Goal: Information Seeking & Learning: Learn about a topic

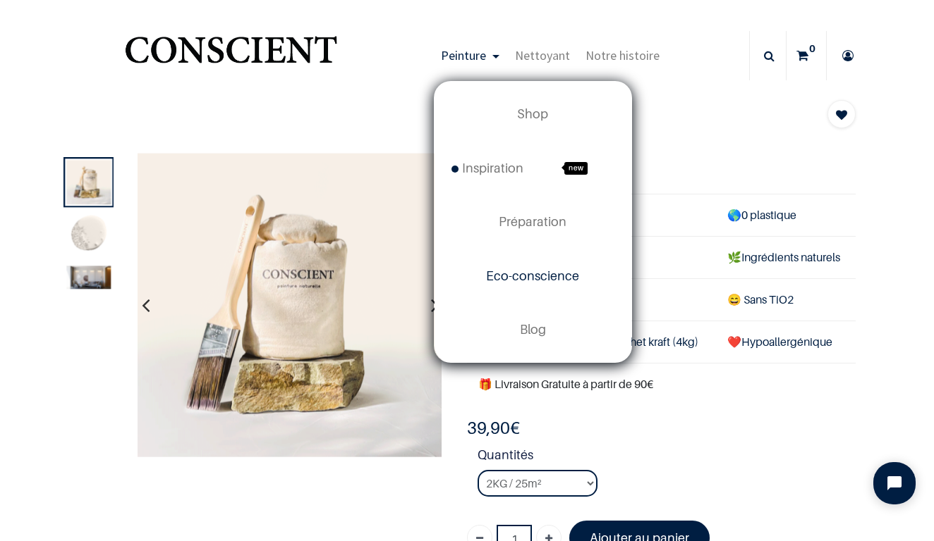
click at [547, 278] on span "Eco-conscience" at bounding box center [532, 276] width 93 height 15
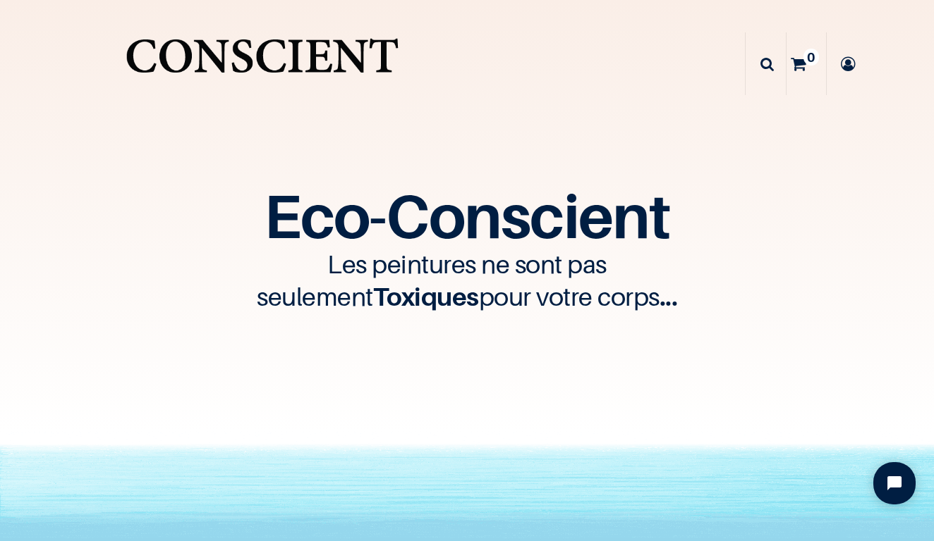
scroll to position [129, 0]
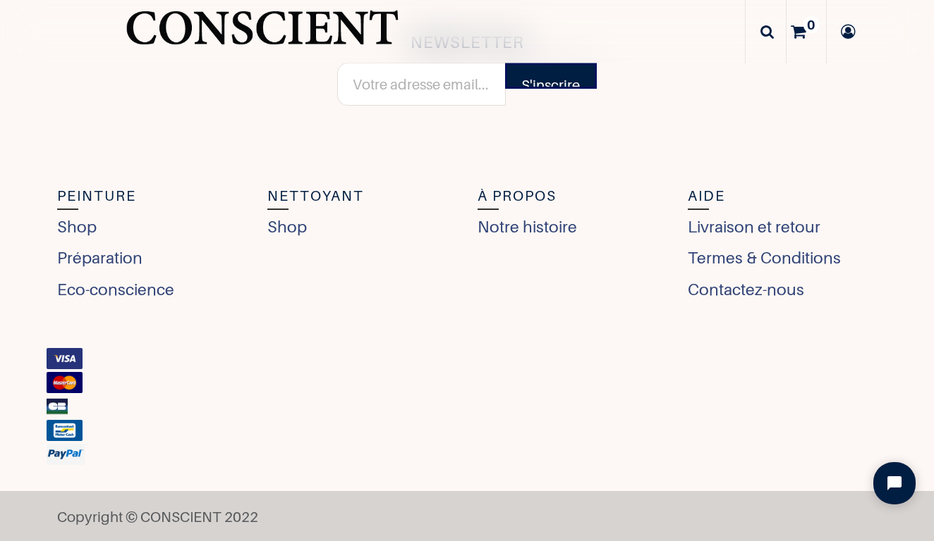
scroll to position [5555, 0]
click at [163, 295] on link "Eco-conscience" at bounding box center [119, 291] width 124 height 25
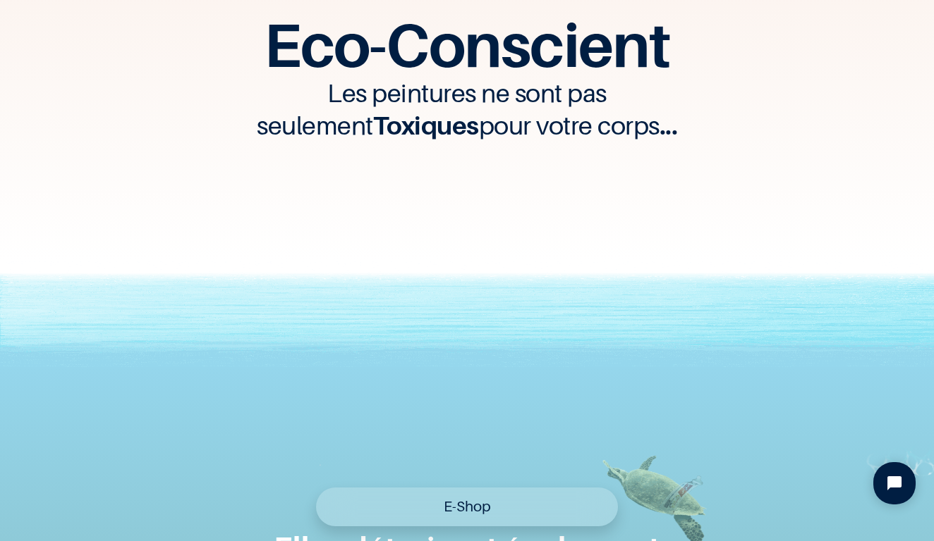
scroll to position [194, 0]
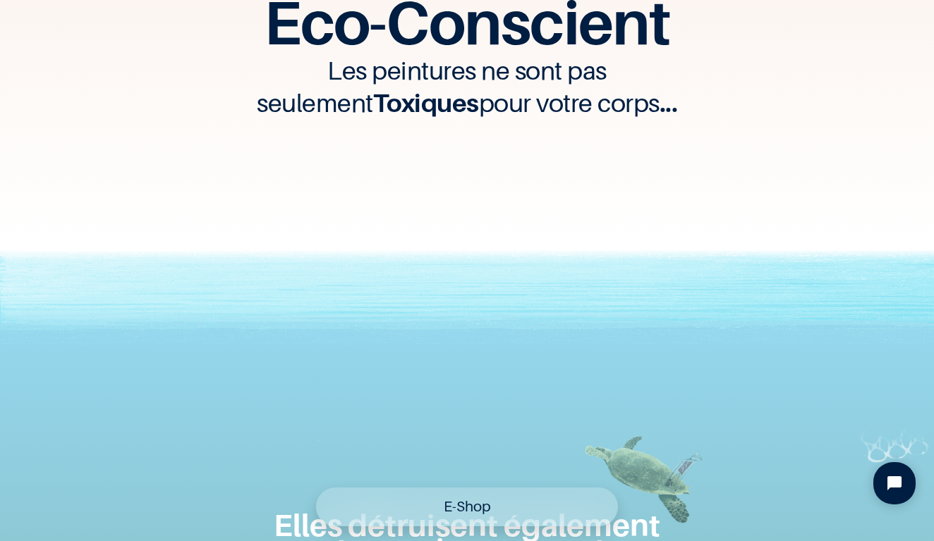
click at [472, 516] on link "E-Shop" at bounding box center [467, 507] width 302 height 39
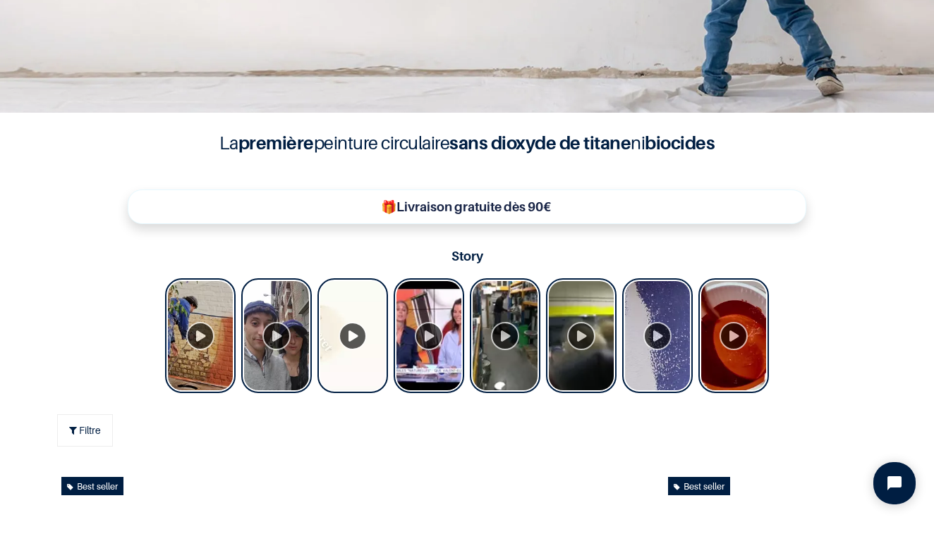
scroll to position [350, 0]
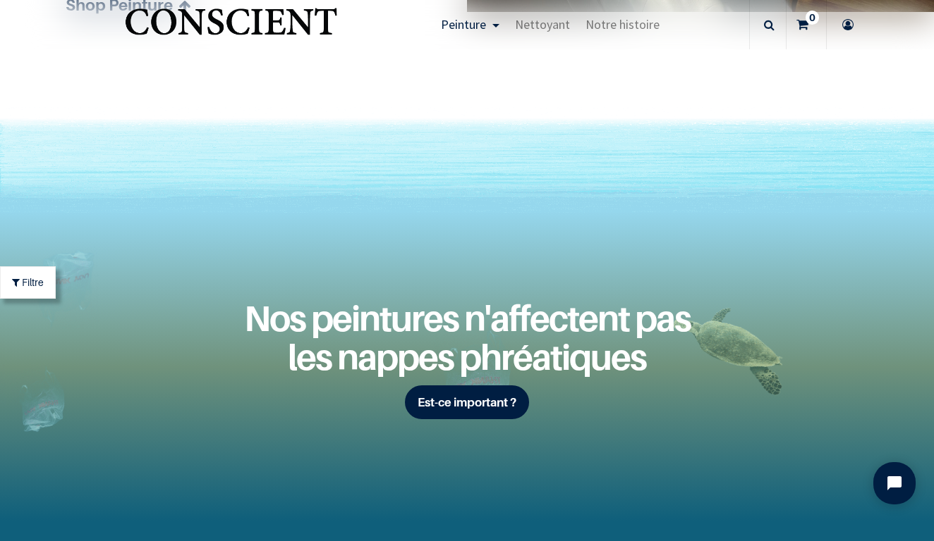
scroll to position [4228, 0]
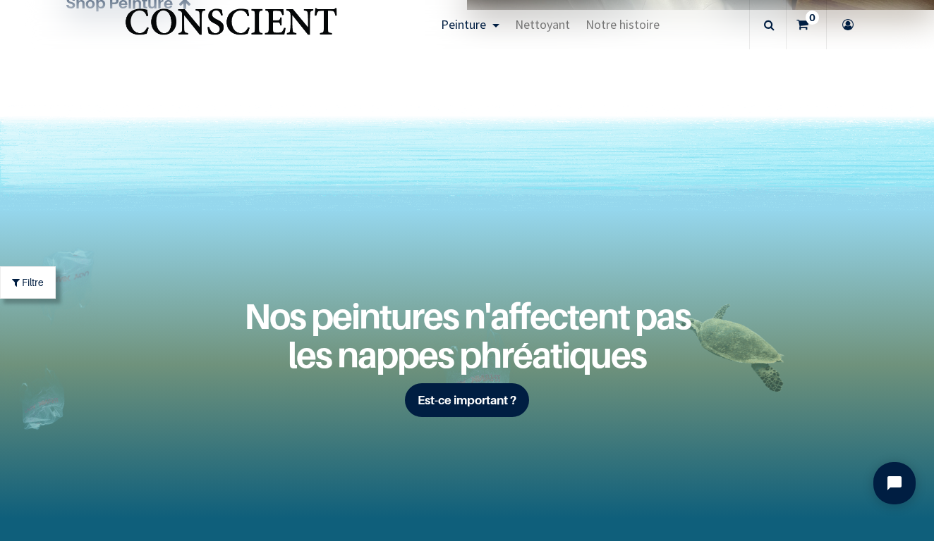
click at [765, 26] on icon at bounding box center [769, 24] width 11 height 49
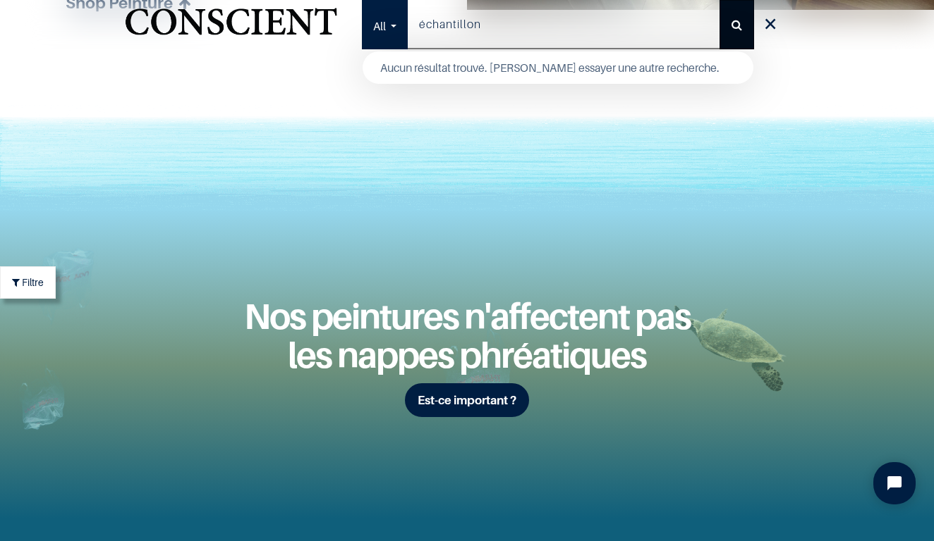
type input "échantillon"
click at [738, 35] on button "Rechercher" at bounding box center [736, 24] width 35 height 49
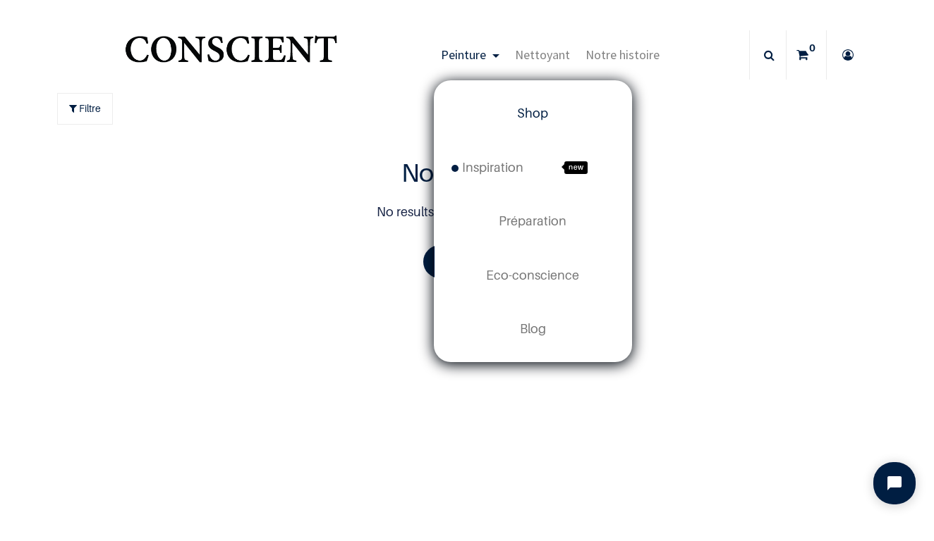
click at [539, 115] on span "Shop" at bounding box center [532, 113] width 31 height 15
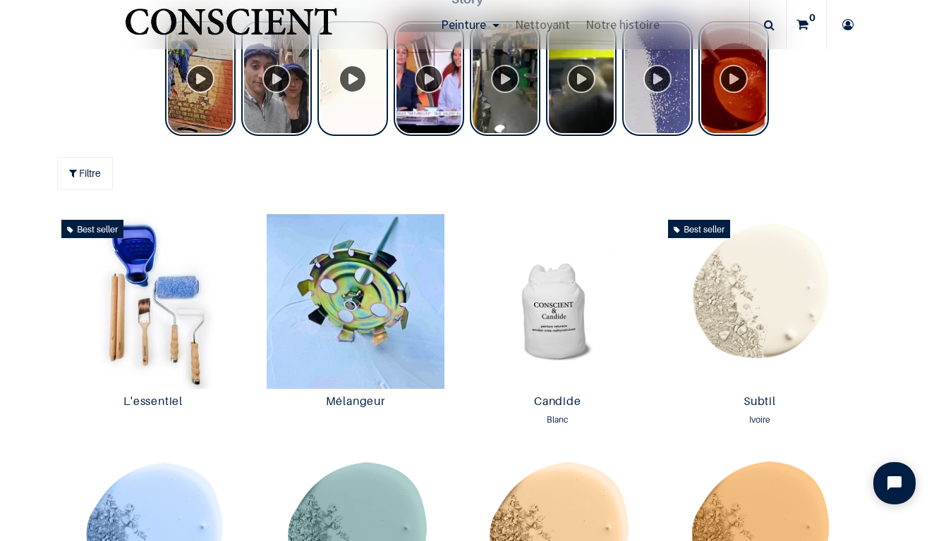
scroll to position [657, 0]
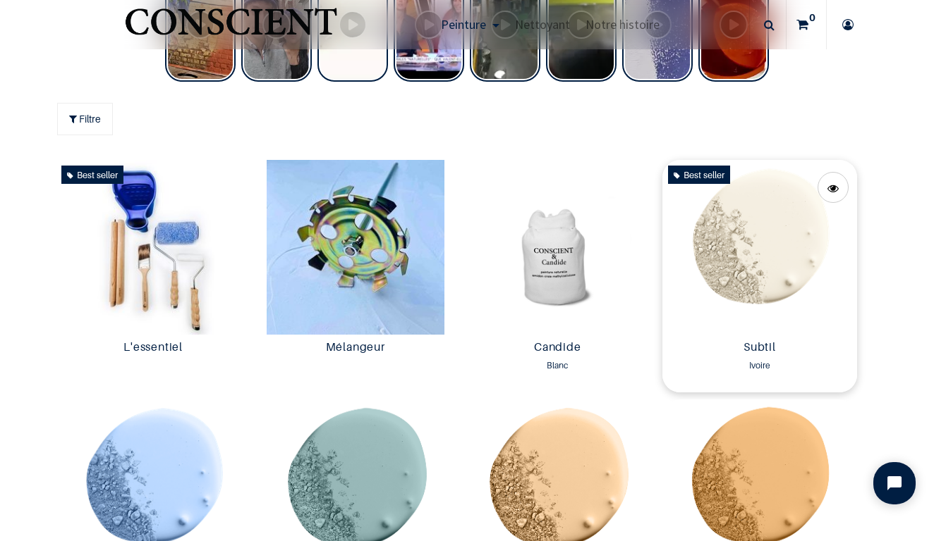
click at [761, 238] on img at bounding box center [759, 247] width 195 height 175
click at [552, 234] on img at bounding box center [557, 247] width 195 height 175
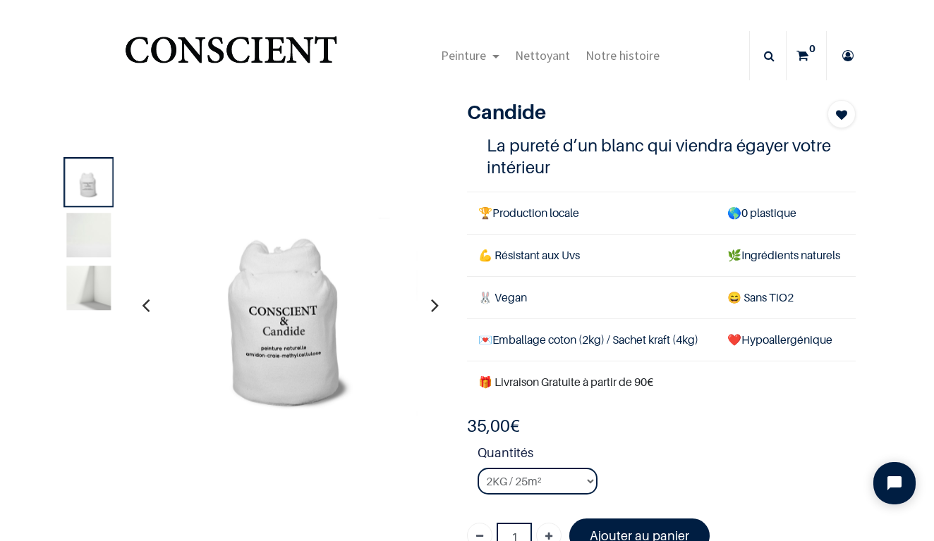
click at [98, 242] on img at bounding box center [88, 235] width 44 height 44
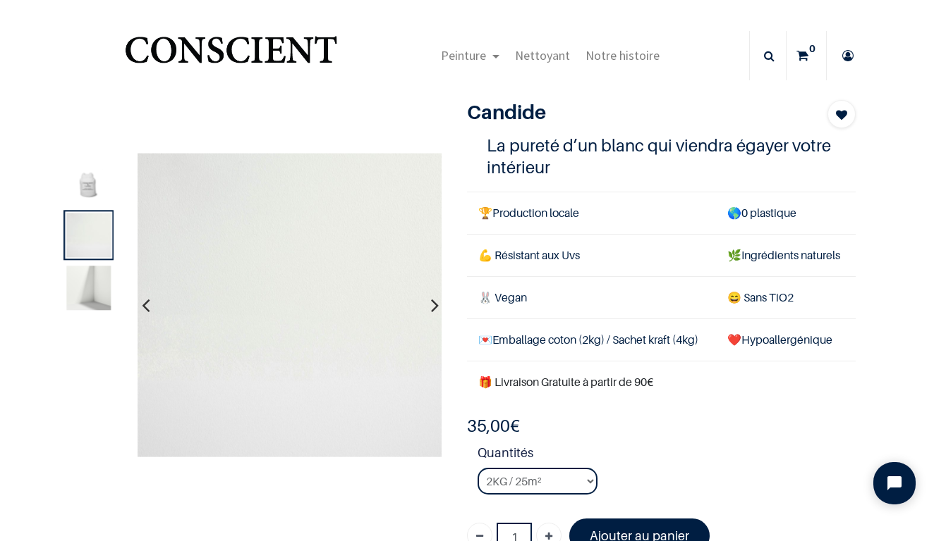
click at [90, 297] on img at bounding box center [88, 288] width 44 height 44
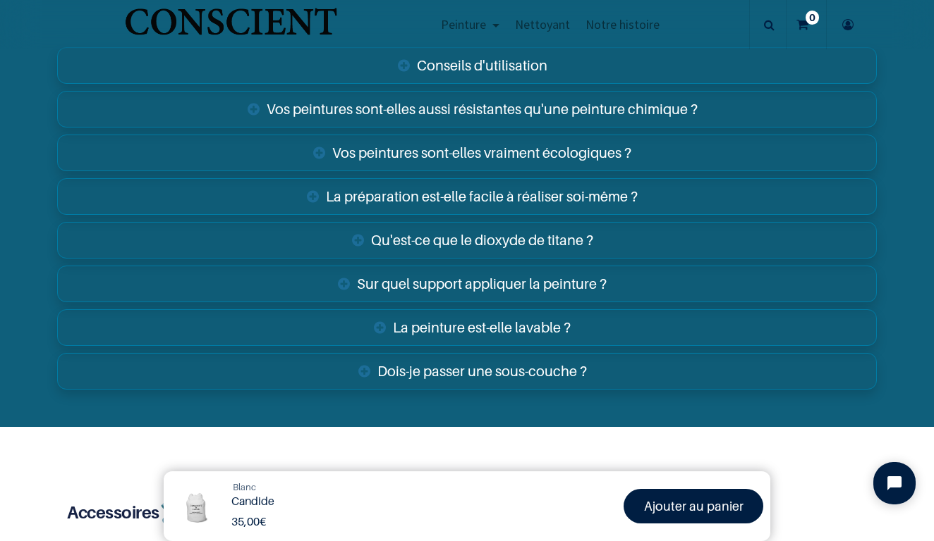
scroll to position [2225, 0]
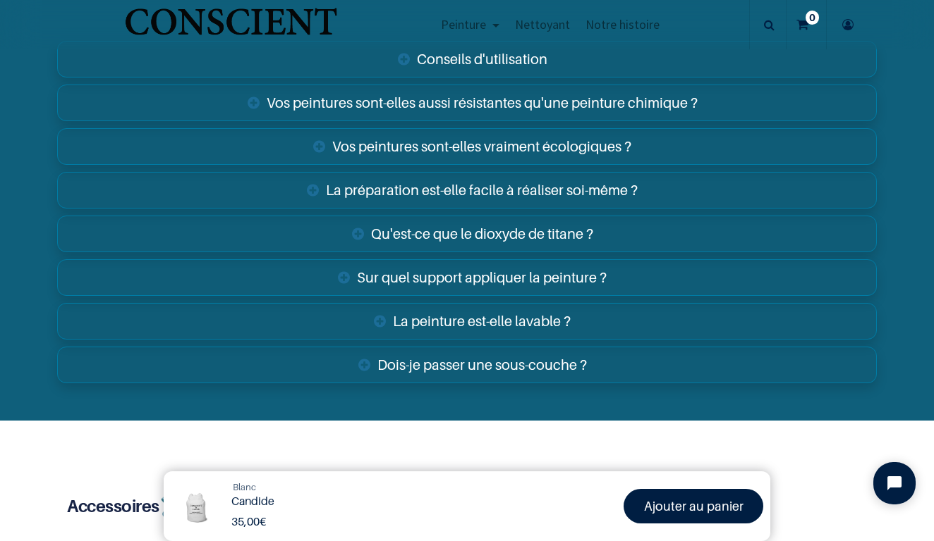
click at [548, 252] on link "Qu'est-ce que le dioxyde de titane ?" at bounding box center [466, 234] width 819 height 37
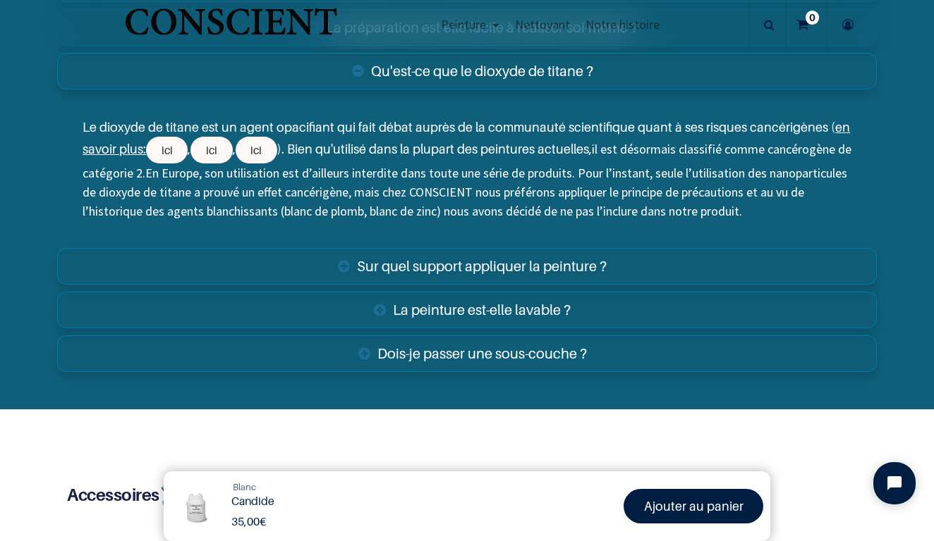
scroll to position [2390, 0]
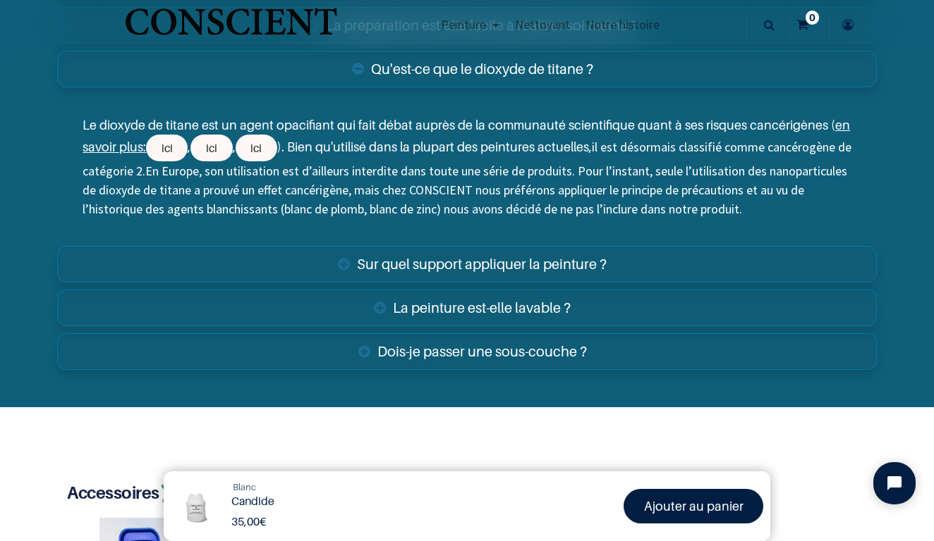
click at [536, 283] on link "Sur quel support appliquer la peinture ?" at bounding box center [466, 264] width 819 height 37
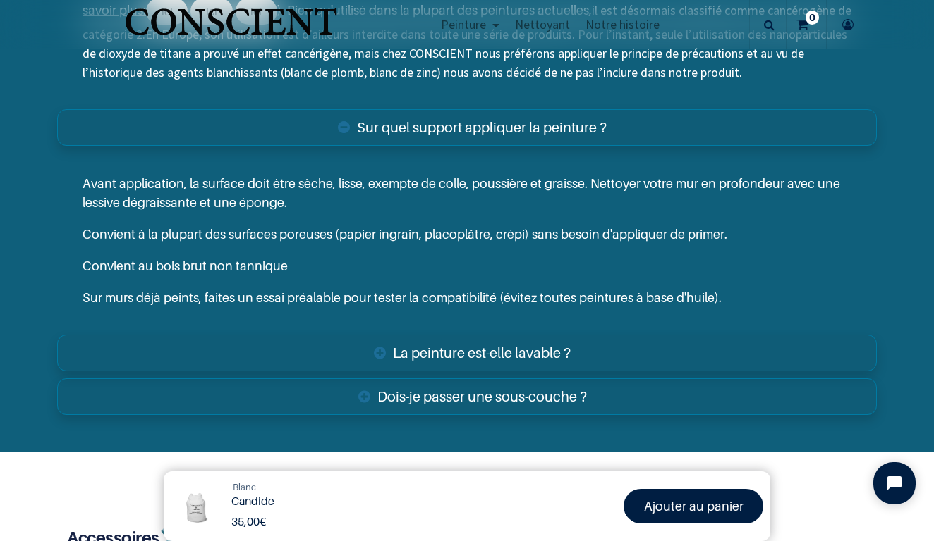
scroll to position [2537, 0]
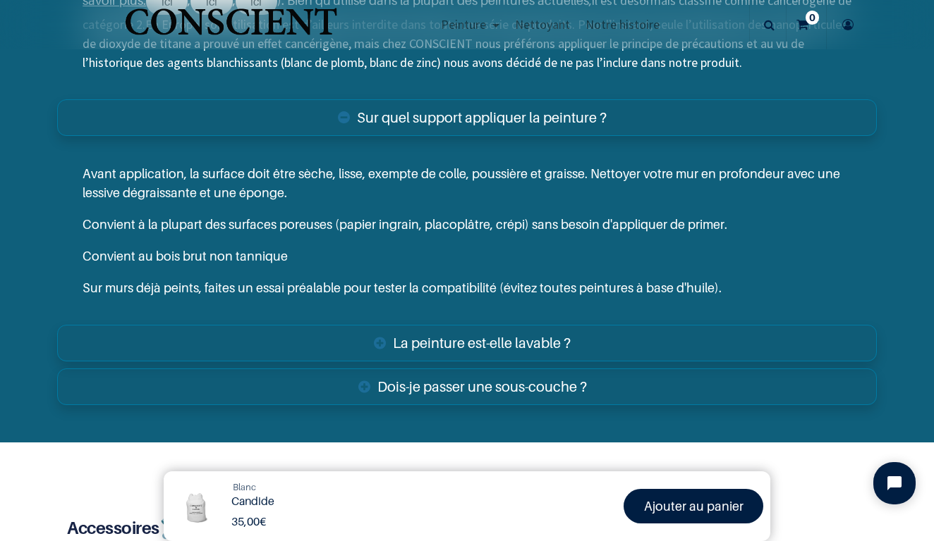
click at [548, 362] on link "La peinture est-elle lavable ?" at bounding box center [466, 343] width 819 height 37
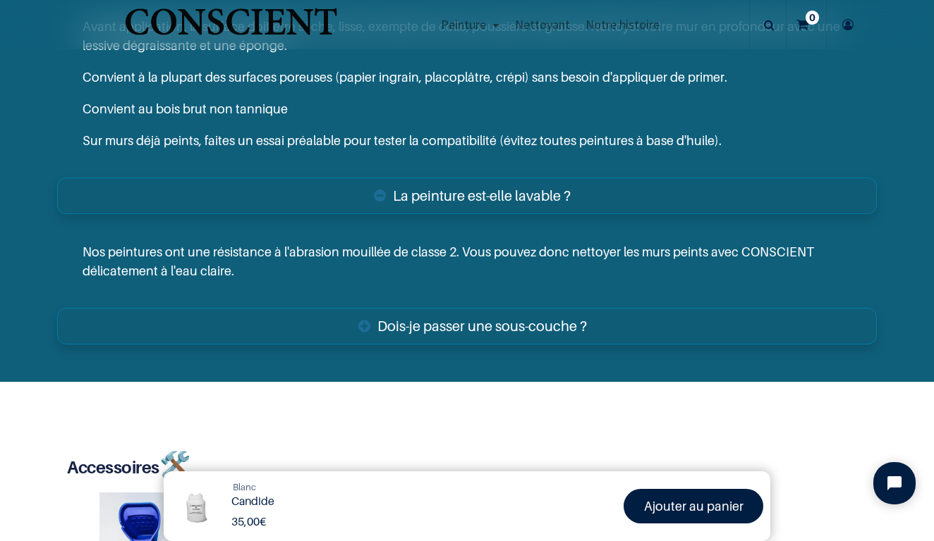
scroll to position [2687, 0]
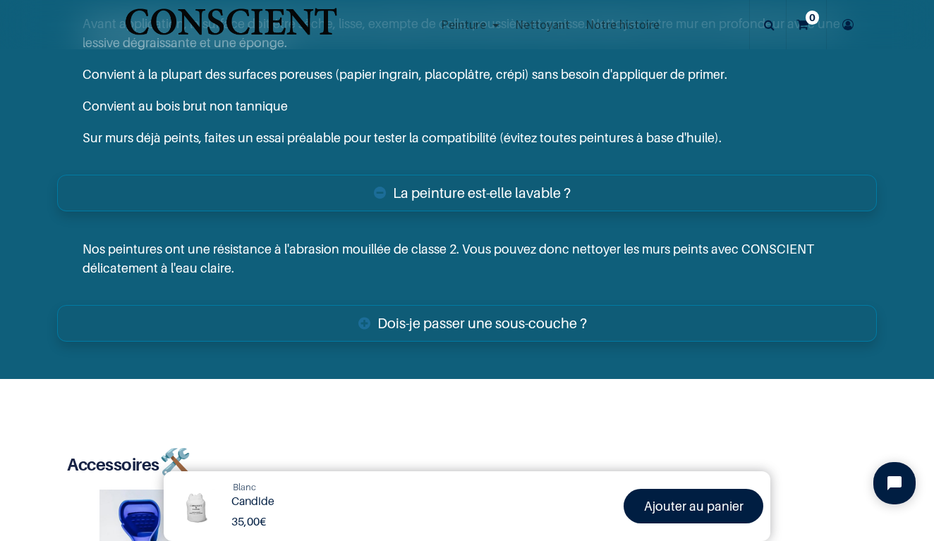
click at [568, 342] on link "Dois-je passer une sous-couche ?" at bounding box center [466, 323] width 819 height 37
